Goal: Transaction & Acquisition: Subscribe to service/newsletter

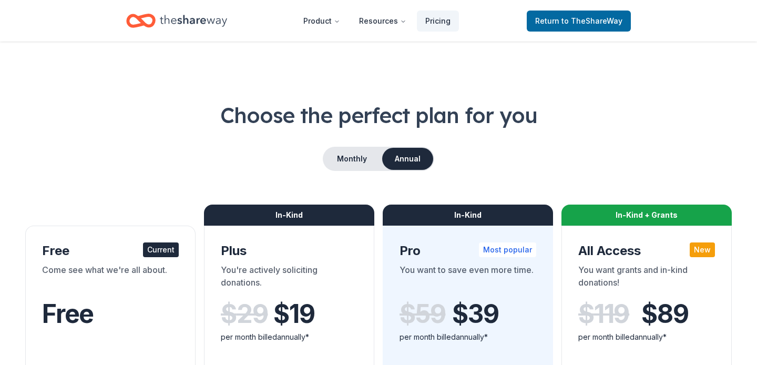
scroll to position [474, 0]
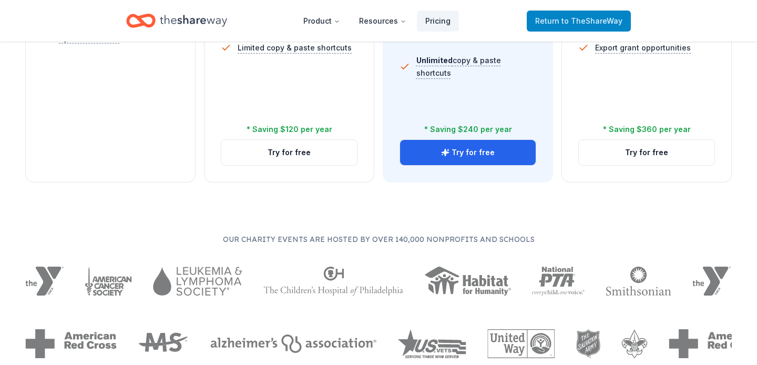
click at [600, 15] on span "Return to TheShareWay" at bounding box center [578, 21] width 87 height 13
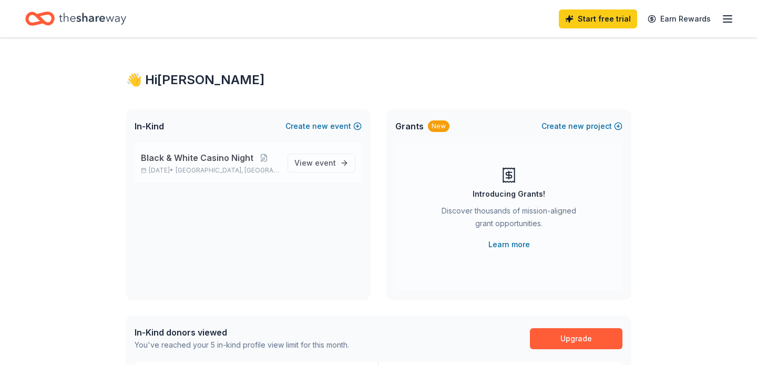
click at [239, 161] on span "Black & White Casino Night" at bounding box center [197, 157] width 112 height 13
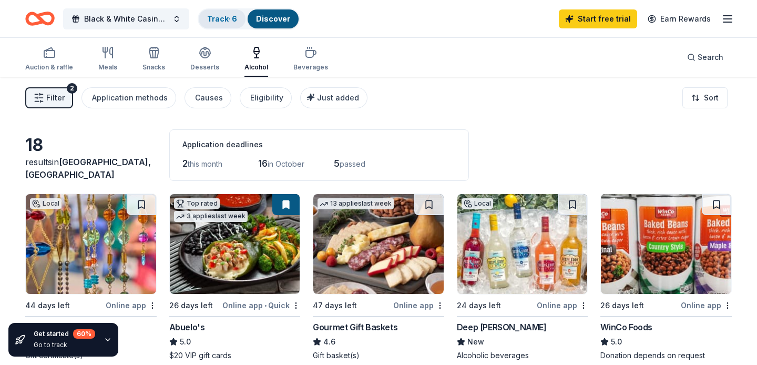
click at [224, 21] on link "Track · 6" at bounding box center [222, 18] width 30 height 9
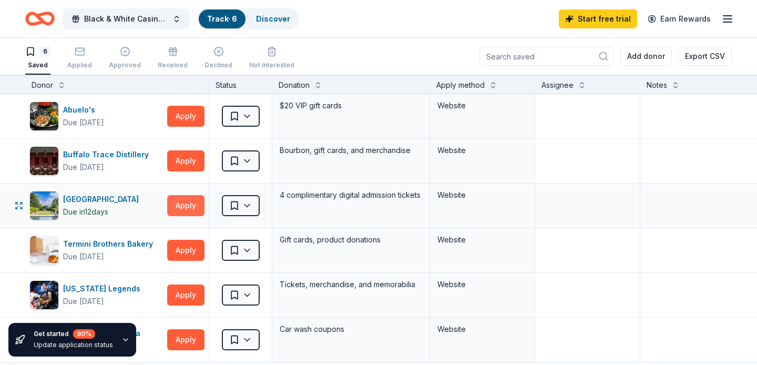
click at [184, 207] on button "Apply" at bounding box center [185, 205] width 37 height 21
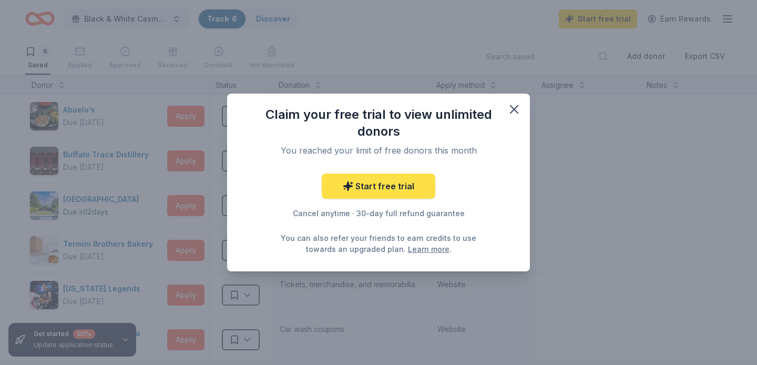
click at [355, 186] on link "Start free trial" at bounding box center [379, 185] width 114 height 25
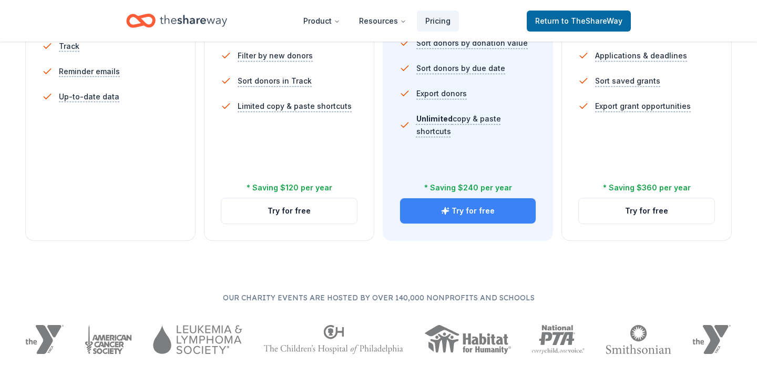
scroll to position [424, 0]
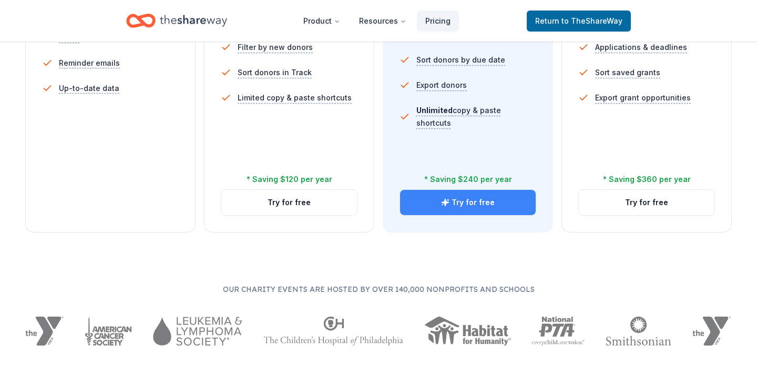
click at [460, 201] on button "Try for free" at bounding box center [468, 202] width 136 height 25
